Goal: Task Accomplishment & Management: Manage account settings

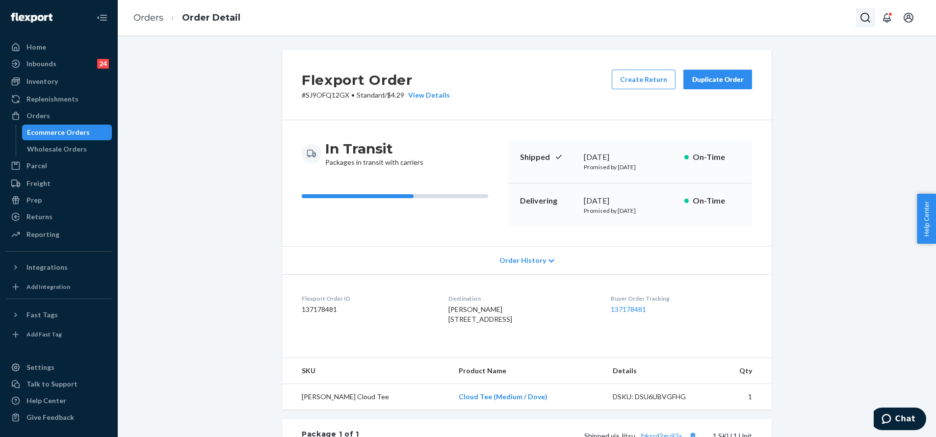
click at [866, 18] on icon "Open Search Box" at bounding box center [865, 18] width 12 height 12
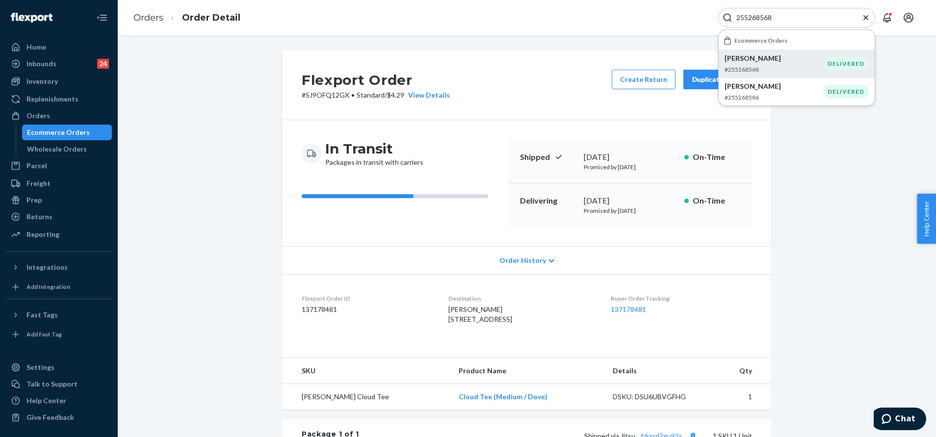
type input "255268568"
click at [794, 66] on p "#255268568" at bounding box center [773, 69] width 99 height 8
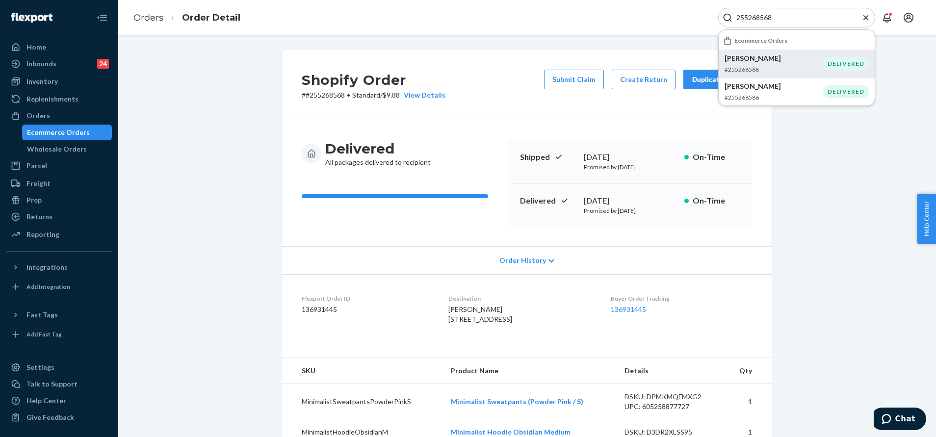
click at [787, 180] on div "Shopify Order # #255268568 • Standard / $9.88 View Details Submit Claim Create …" at bounding box center [526, 380] width 803 height 661
click at [684, 73] on button "Duplicate Order" at bounding box center [717, 80] width 69 height 20
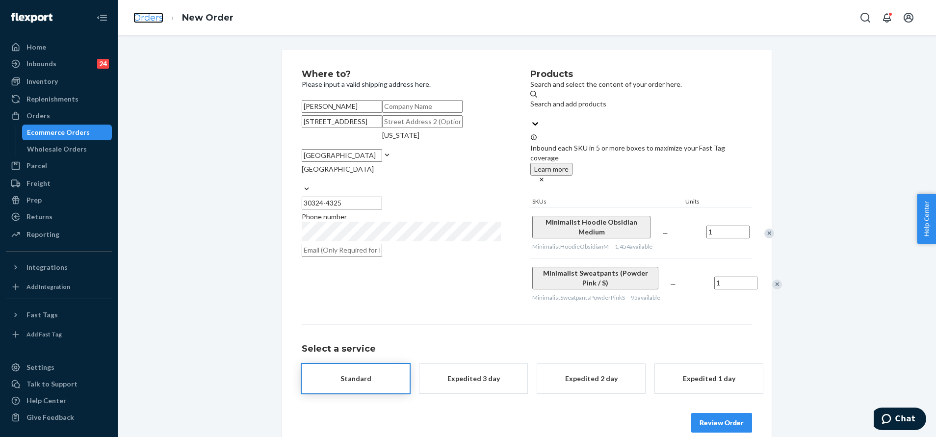
click at [143, 15] on link "Orders" at bounding box center [148, 17] width 30 height 11
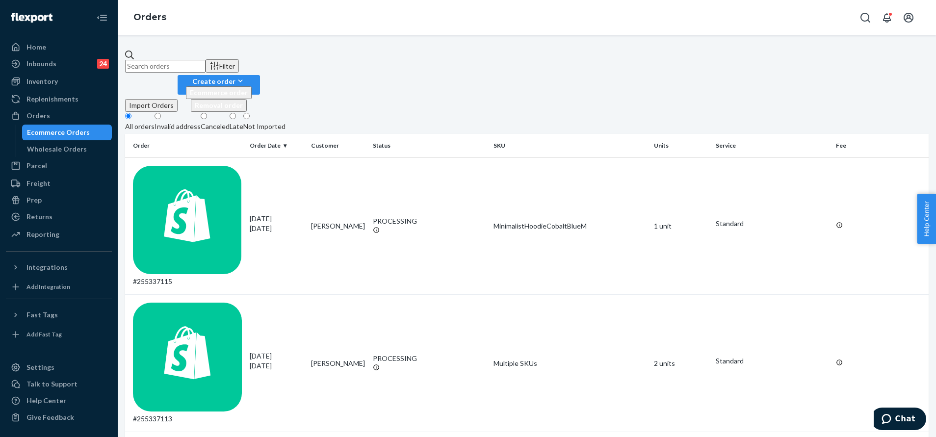
click at [205, 64] on input "text" at bounding box center [165, 66] width 80 height 13
paste input "255129719"
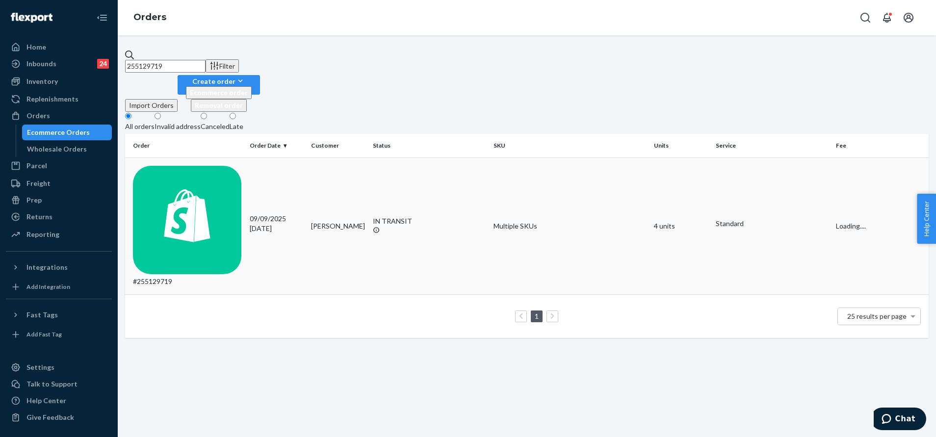
type input "255129719"
click at [364, 157] on td "Julia Vance" at bounding box center [338, 225] width 62 height 137
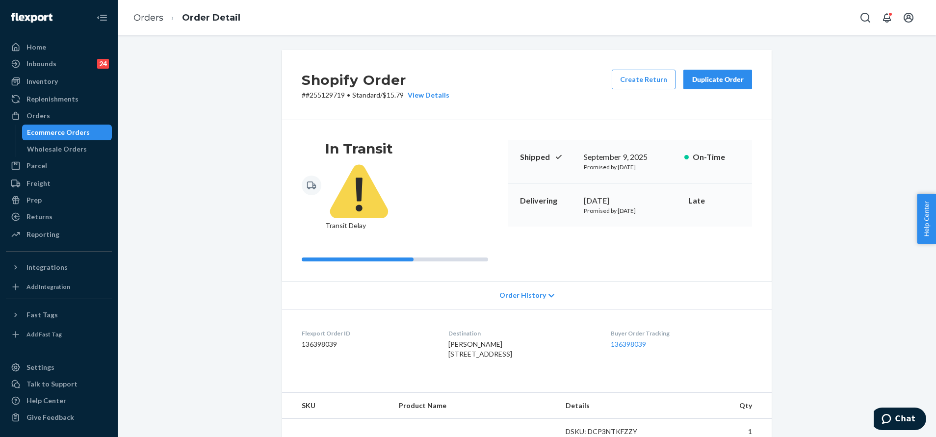
click at [725, 78] on div "Duplicate Order" at bounding box center [718, 80] width 52 height 10
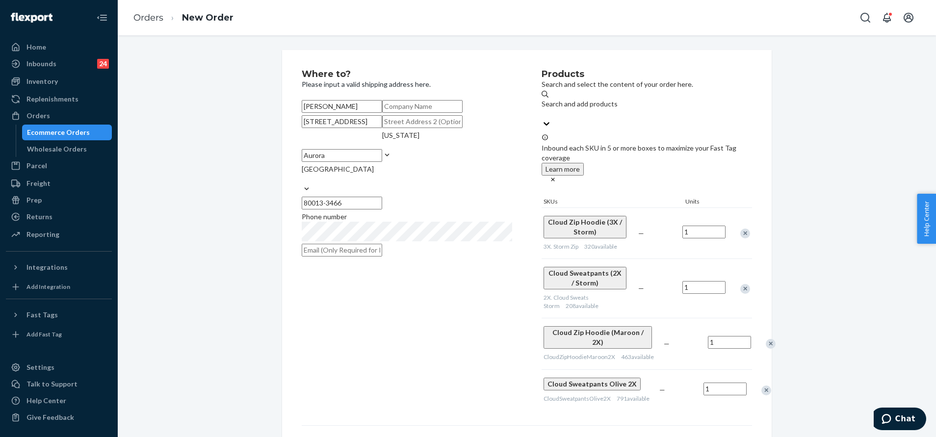
click at [382, 128] on input "3824 S Waco St" at bounding box center [342, 121] width 80 height 13
paste input "s Waco st, Aurora , CO 80013"
type input "3824 s Waco st, Aurora , CO 80013"
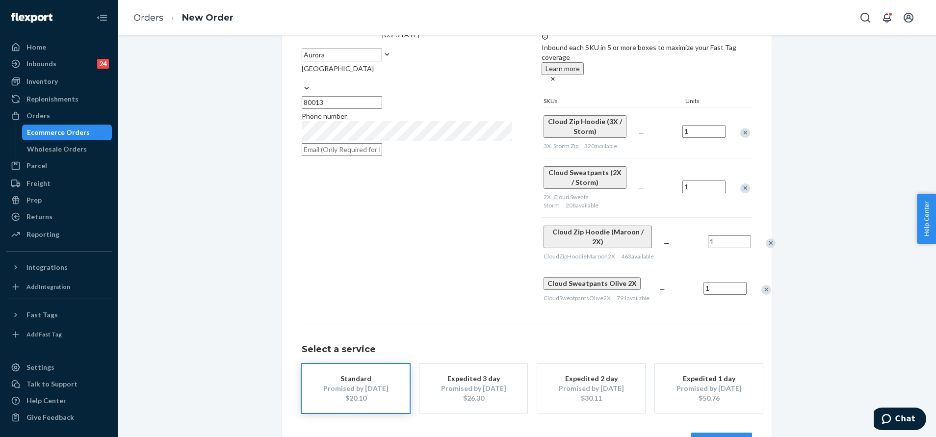
scroll to position [115, 0]
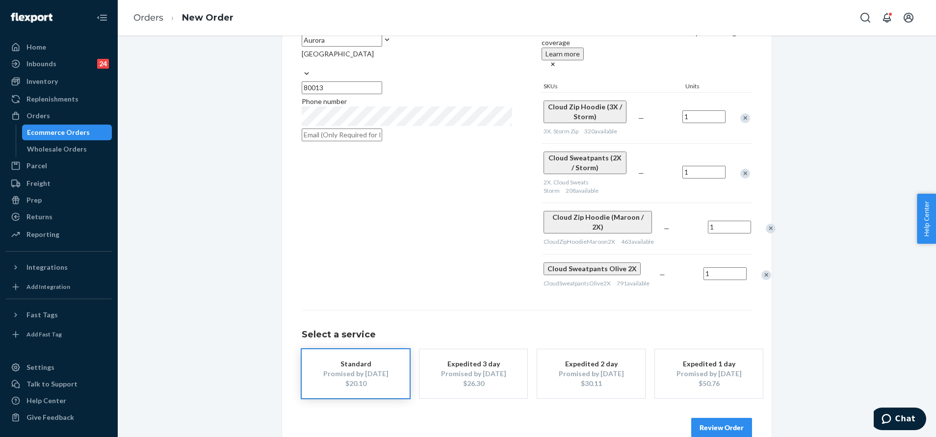
click at [709, 418] on button "Review Order" at bounding box center [721, 428] width 61 height 20
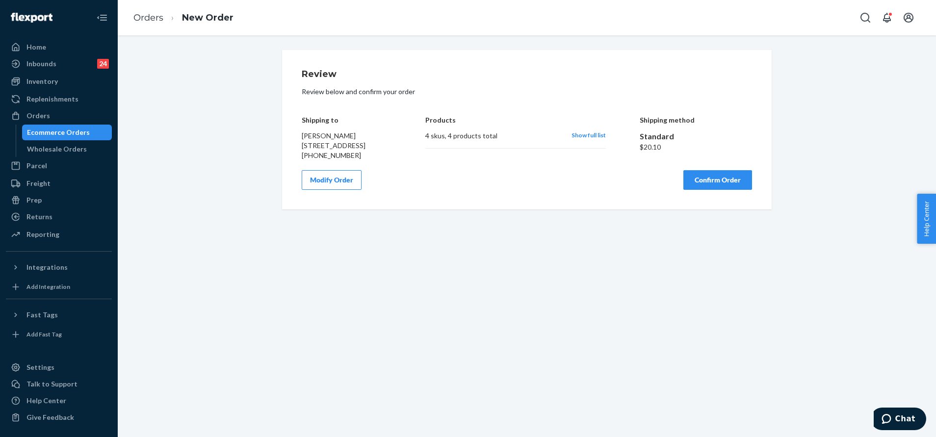
click at [711, 190] on button "Confirm Order" at bounding box center [717, 180] width 69 height 20
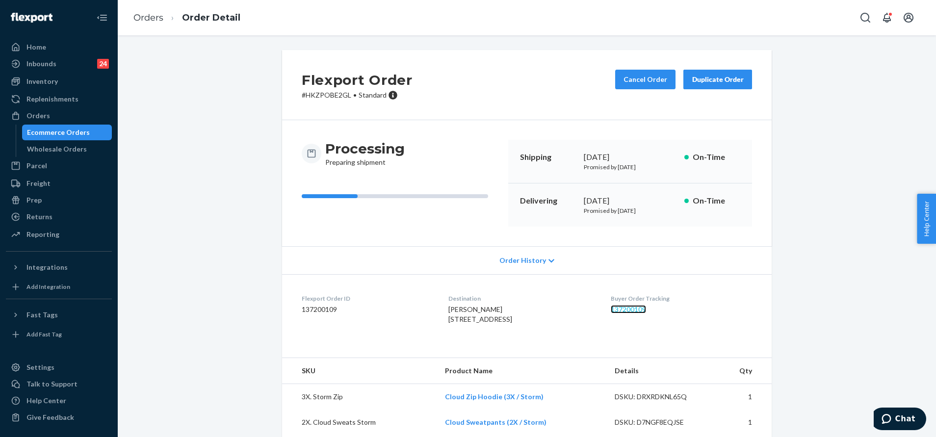
click at [630, 311] on link "137200109" at bounding box center [628, 309] width 35 height 8
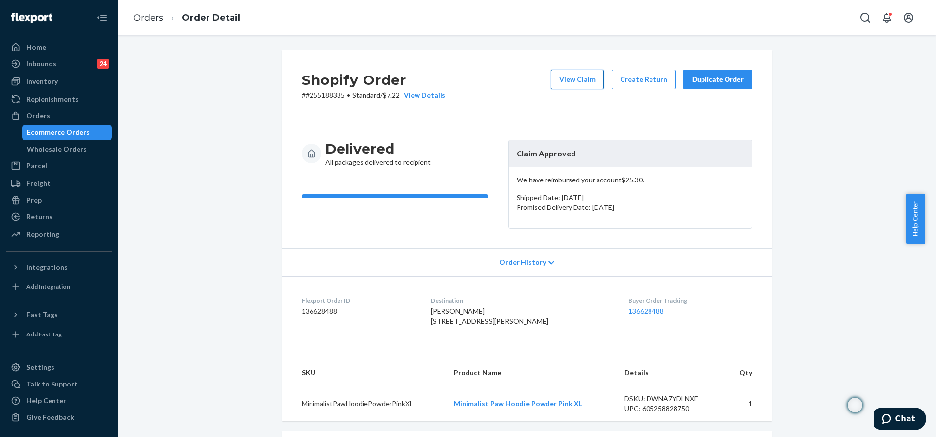
click at [577, 81] on button "View Claim" at bounding box center [577, 80] width 53 height 20
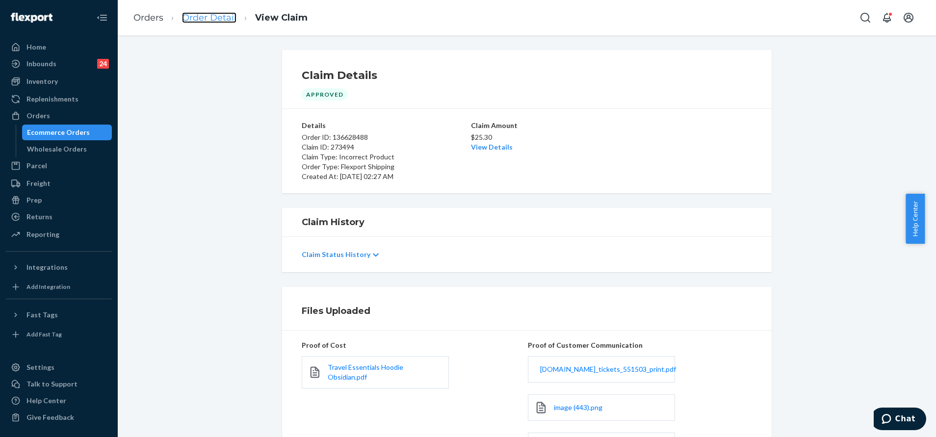
click at [223, 19] on link "Order Detail" at bounding box center [209, 17] width 54 height 11
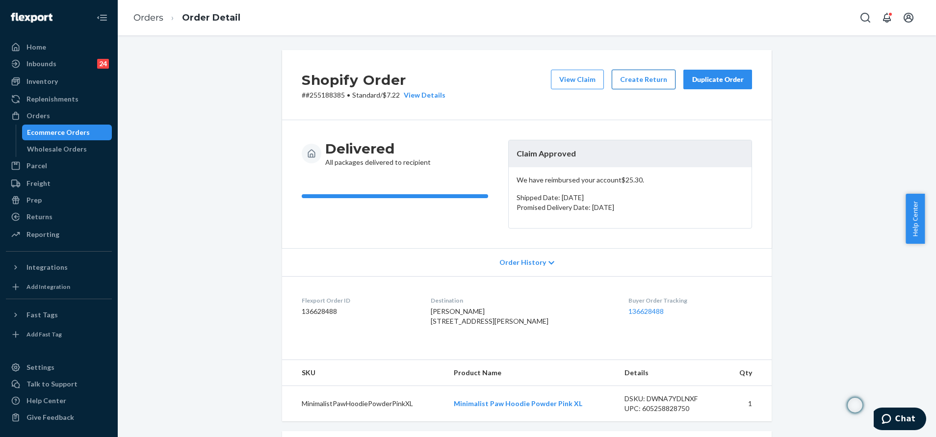
click at [631, 80] on button "Create Return" at bounding box center [644, 80] width 64 height 20
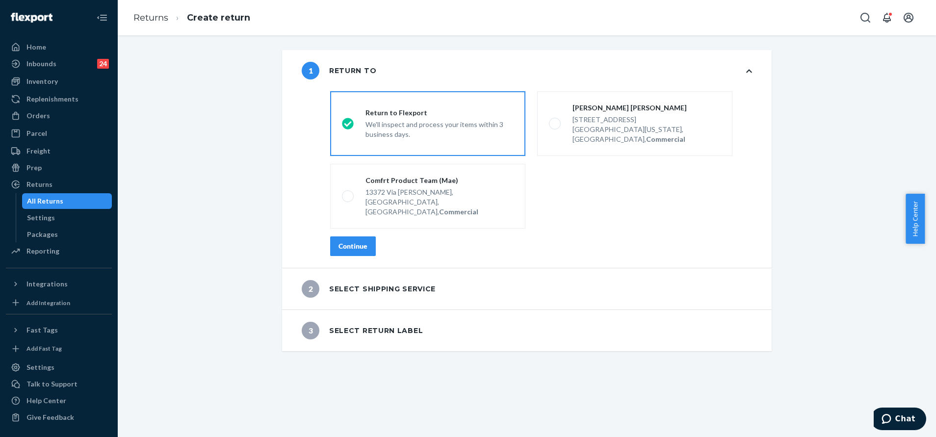
click at [354, 241] on div "Continue" at bounding box center [352, 246] width 29 height 10
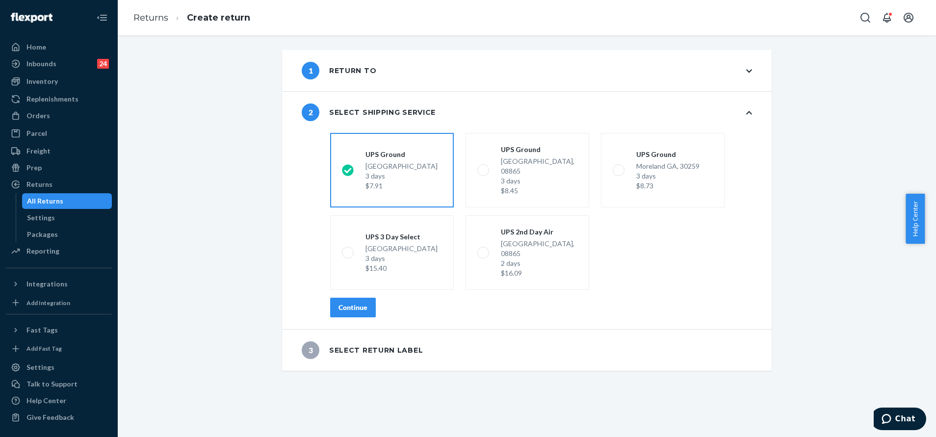
click at [338, 303] on div "Continue" at bounding box center [352, 308] width 29 height 10
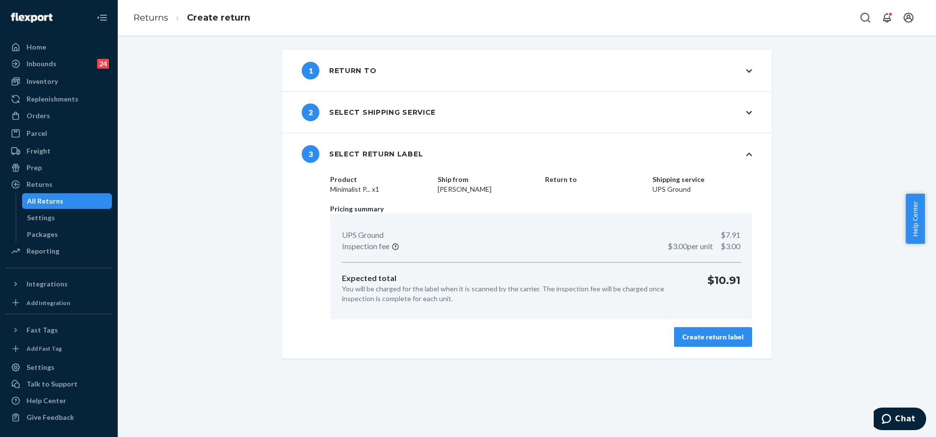
click at [712, 335] on div "Create return label" at bounding box center [712, 337] width 61 height 10
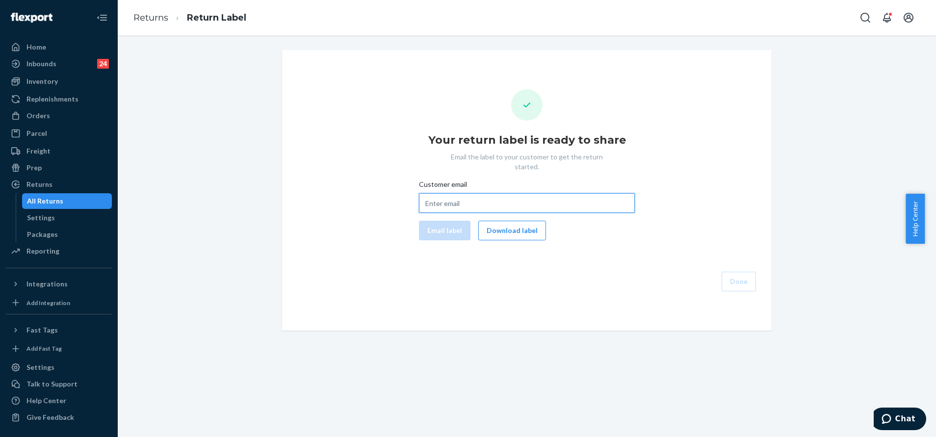
click at [513, 193] on input "Customer email" at bounding box center [527, 203] width 216 height 20
paste input "im4ribs@gmail.com"
type input "im4ribs@gmail.com"
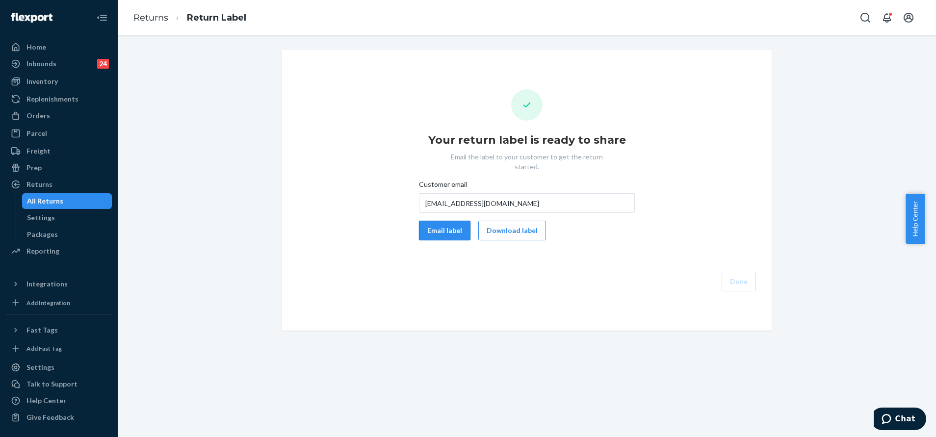
click at [428, 221] on button "Email label" at bounding box center [444, 231] width 51 height 20
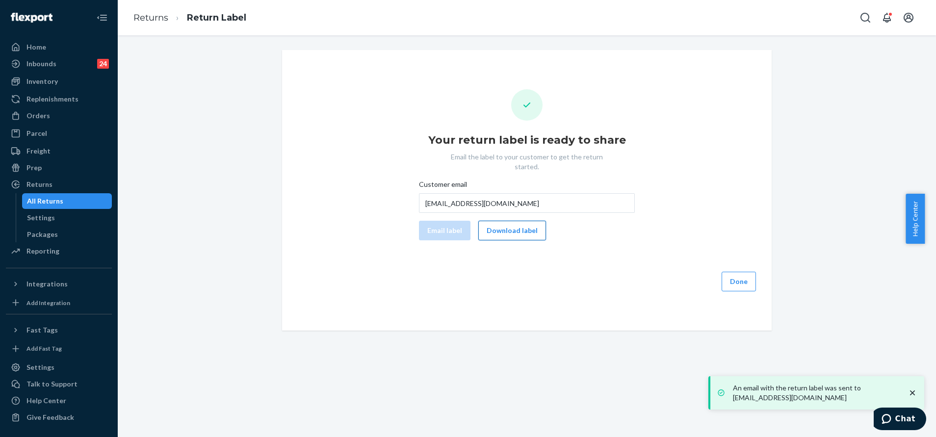
click at [509, 221] on button "Download label" at bounding box center [512, 231] width 68 height 20
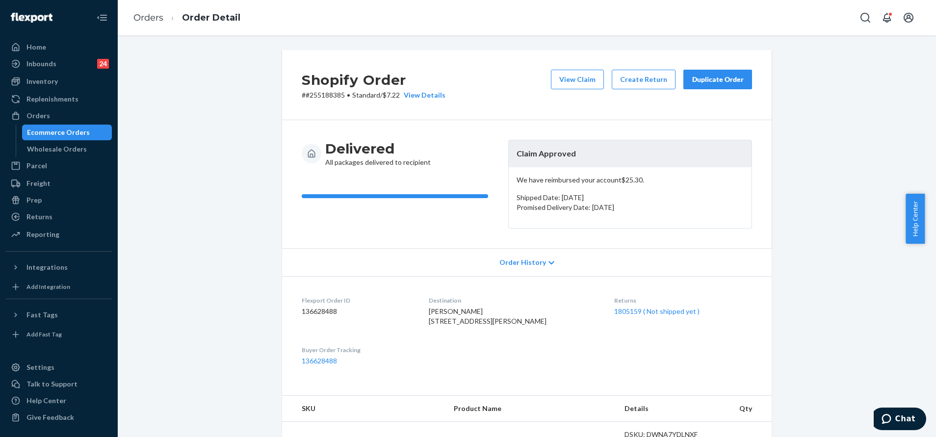
click at [729, 77] on div "Duplicate Order" at bounding box center [718, 80] width 52 height 10
